Goal: Task Accomplishment & Management: Complete application form

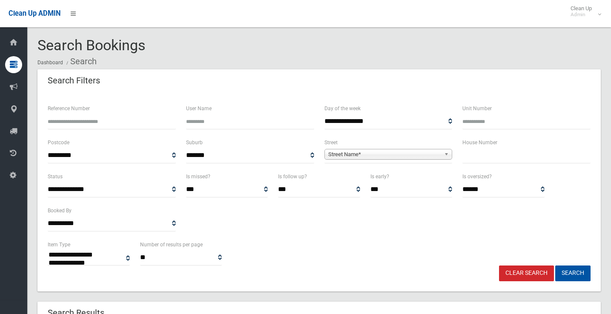
select select
click at [486, 161] on input "text" at bounding box center [527, 156] width 128 height 16
type input "*"
click at [395, 155] on span "Street Name*" at bounding box center [384, 155] width 113 height 10
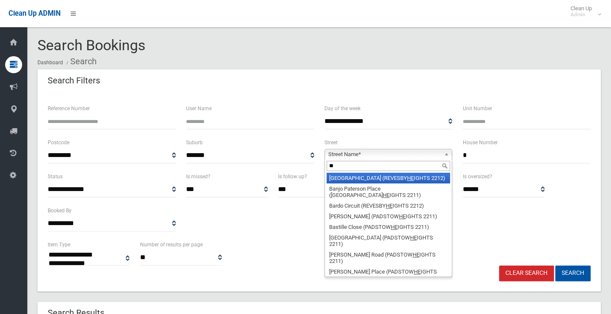
type input "*"
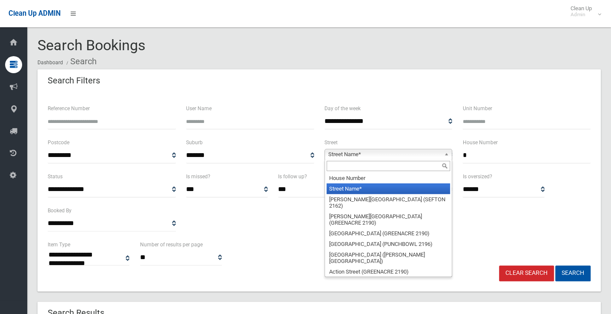
type input "*"
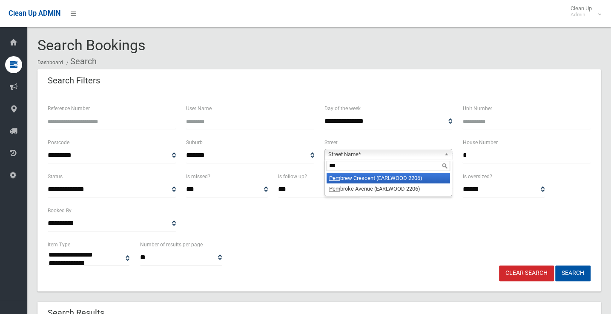
type input "***"
click at [397, 173] on li "Pem brew Crescent (EARLWOOD 2206)" at bounding box center [389, 178] width 124 height 11
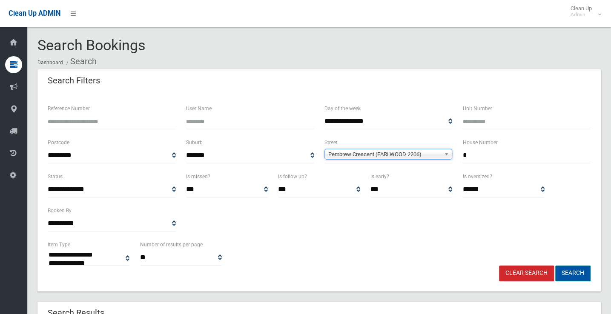
click at [578, 271] on button "Search" at bounding box center [572, 274] width 35 height 16
select select
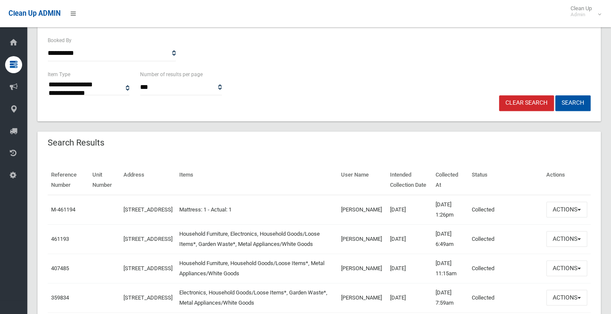
scroll to position [170, 0]
click at [567, 238] on button "Actions" at bounding box center [567, 239] width 41 height 16
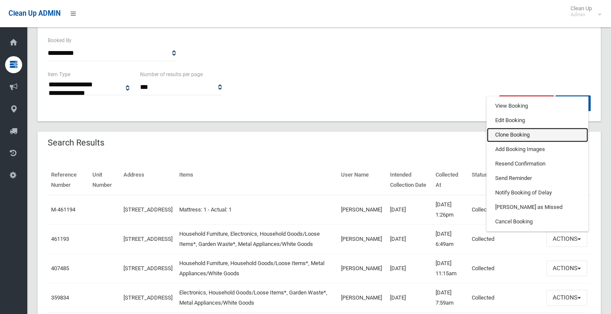
click at [536, 137] on link "Clone Booking" at bounding box center [537, 135] width 101 height 14
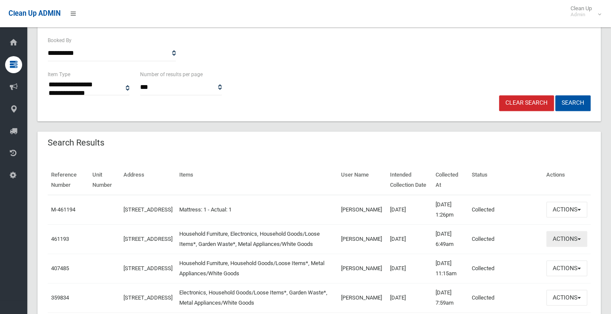
click at [564, 238] on button "Actions" at bounding box center [567, 239] width 41 height 16
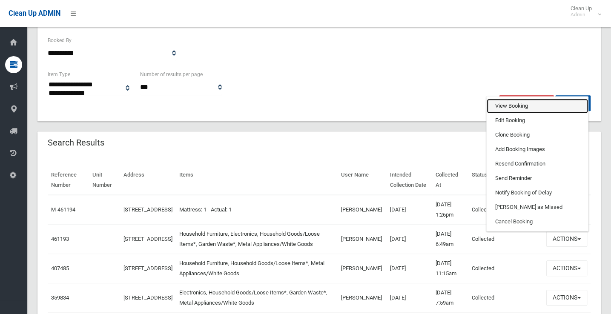
click at [512, 106] on link "View Booking" at bounding box center [537, 106] width 101 height 14
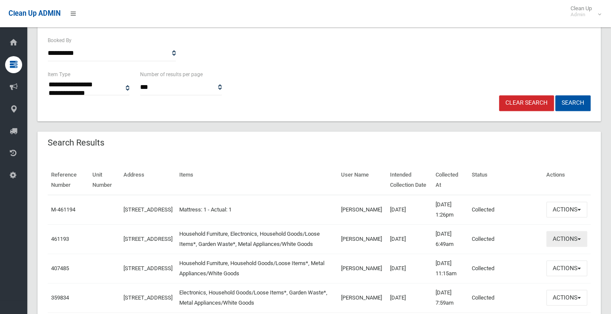
click at [562, 237] on button "Actions" at bounding box center [567, 239] width 41 height 16
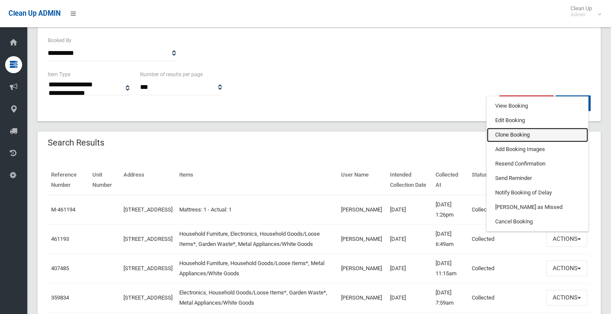
click at [515, 132] on link "Clone Booking" at bounding box center [537, 135] width 101 height 14
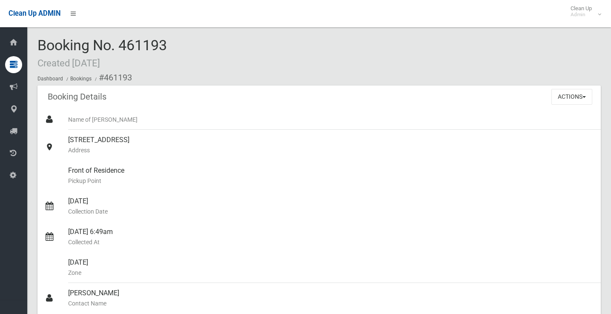
scroll to position [256, 0]
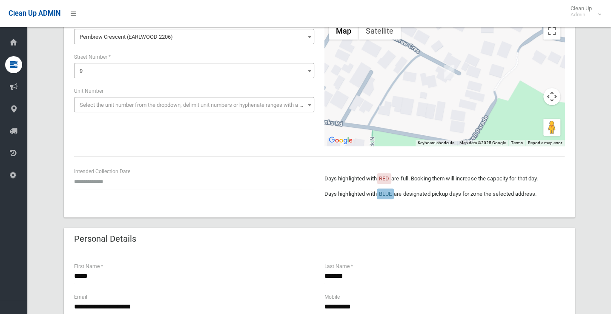
scroll to position [170, 0]
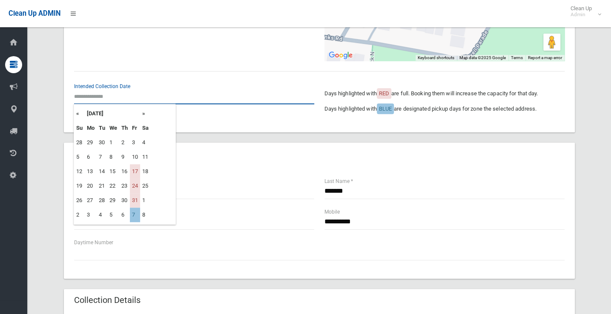
click at [92, 93] on input "text" at bounding box center [194, 97] width 240 height 16
click at [142, 111] on th "»" at bounding box center [145, 113] width 11 height 14
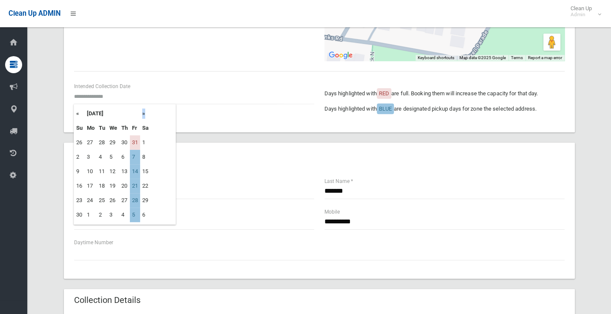
click at [142, 111] on th "»" at bounding box center [145, 113] width 11 height 14
click at [138, 159] on td "12" at bounding box center [135, 157] width 10 height 14
type input "**********"
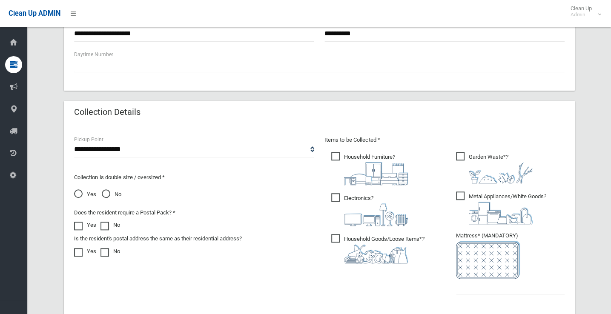
scroll to position [426, 0]
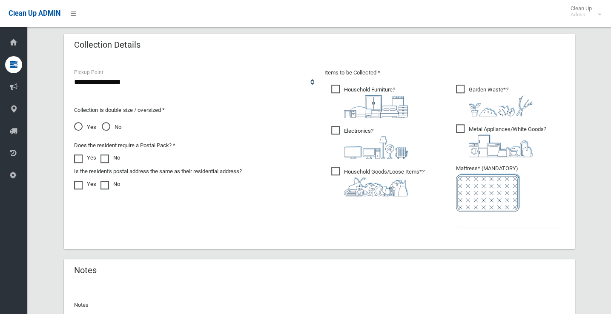
click at [473, 220] on input "text" at bounding box center [510, 220] width 109 height 16
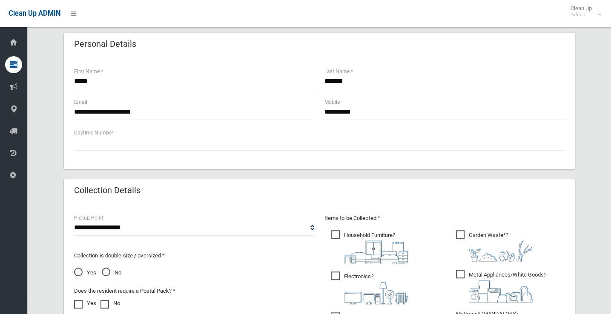
scroll to position [213, 0]
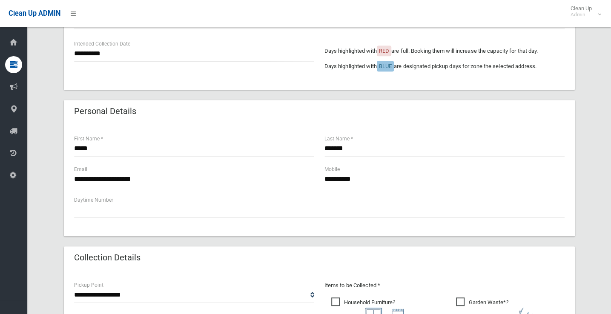
type input "*"
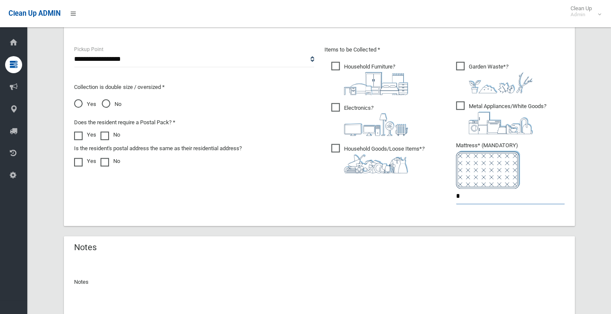
scroll to position [511, 0]
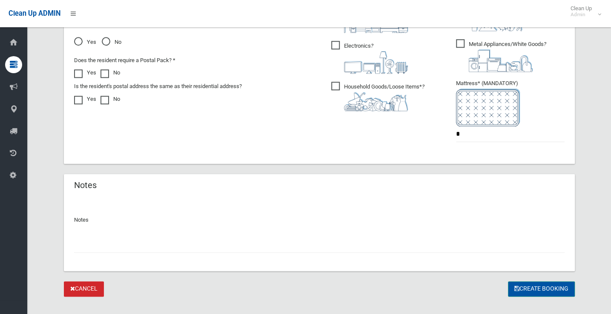
click at [528, 286] on button "Create Booking" at bounding box center [541, 290] width 67 height 16
